Goal: Share content: Share content

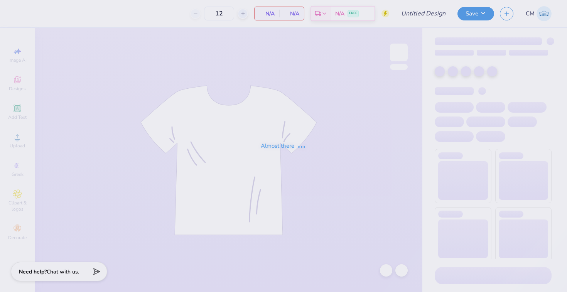
type input "Art team AZD hoodie"
type input "72"
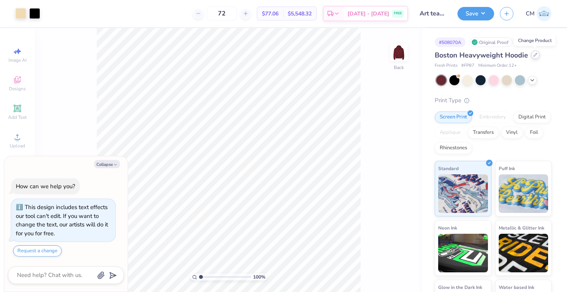
click at [533, 52] on div at bounding box center [535, 55] width 8 height 8
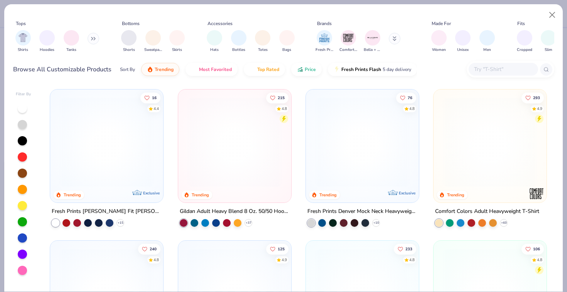
type textarea "x"
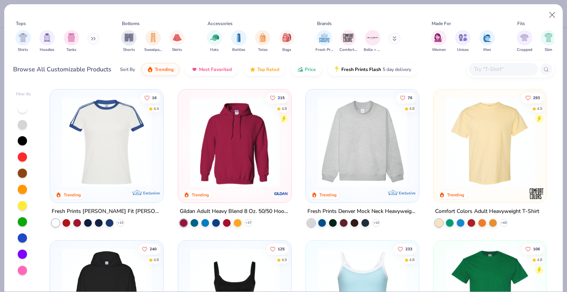
click at [495, 64] on div at bounding box center [503, 69] width 69 height 13
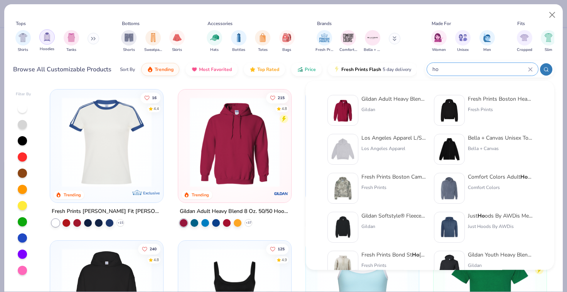
type input "ho"
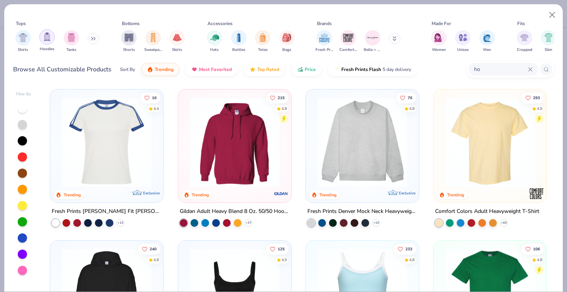
click at [42, 33] on div "filter for Hoodies" at bounding box center [46, 36] width 15 height 15
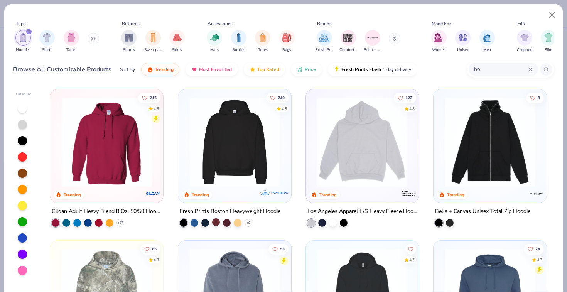
click at [217, 223] on div at bounding box center [216, 222] width 8 height 8
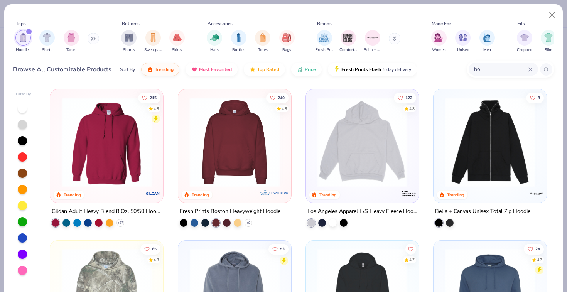
click at [233, 160] on div at bounding box center [136, 142] width 293 height 90
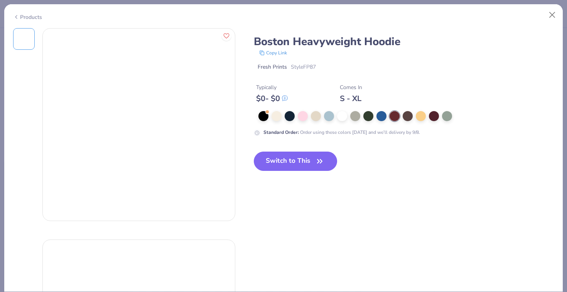
type textarea "x"
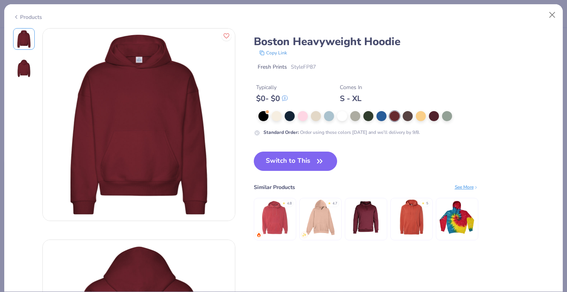
click at [283, 52] on button "Copy Link" at bounding box center [273, 53] width 32 height 8
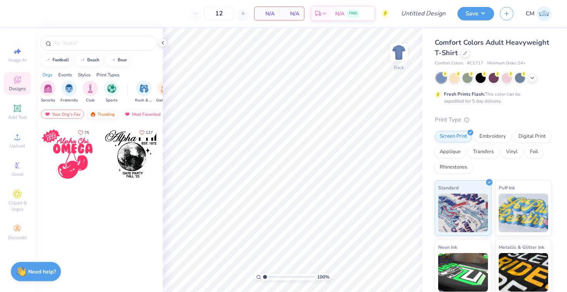
click at [105, 111] on div "Trending" at bounding box center [102, 114] width 32 height 9
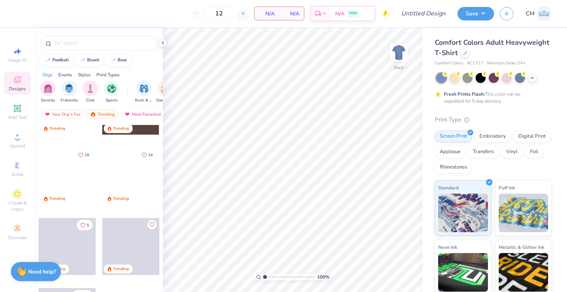
scroll to position [334, 0]
